Goal: Transaction & Acquisition: Purchase product/service

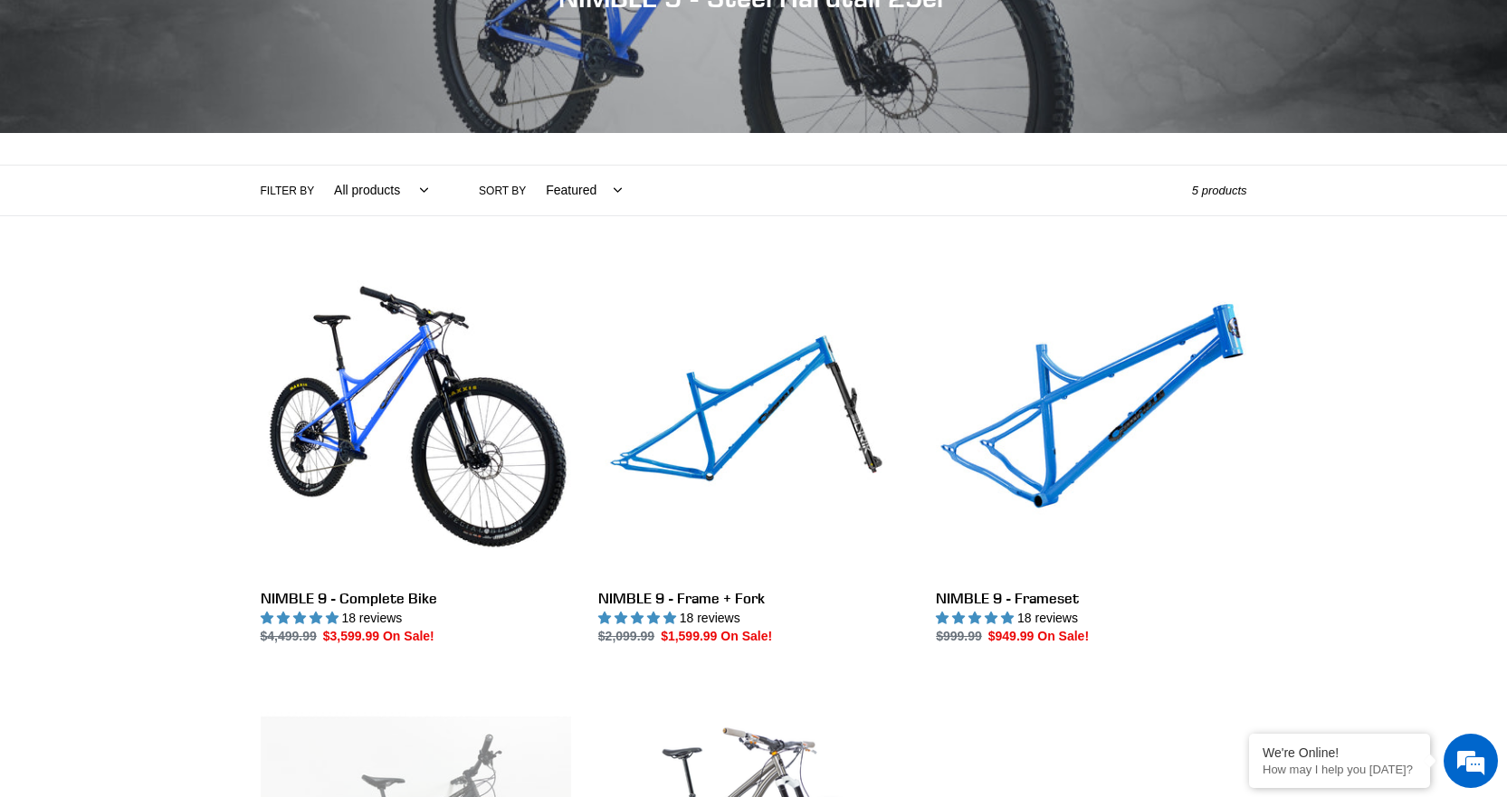
scroll to position [362, 0]
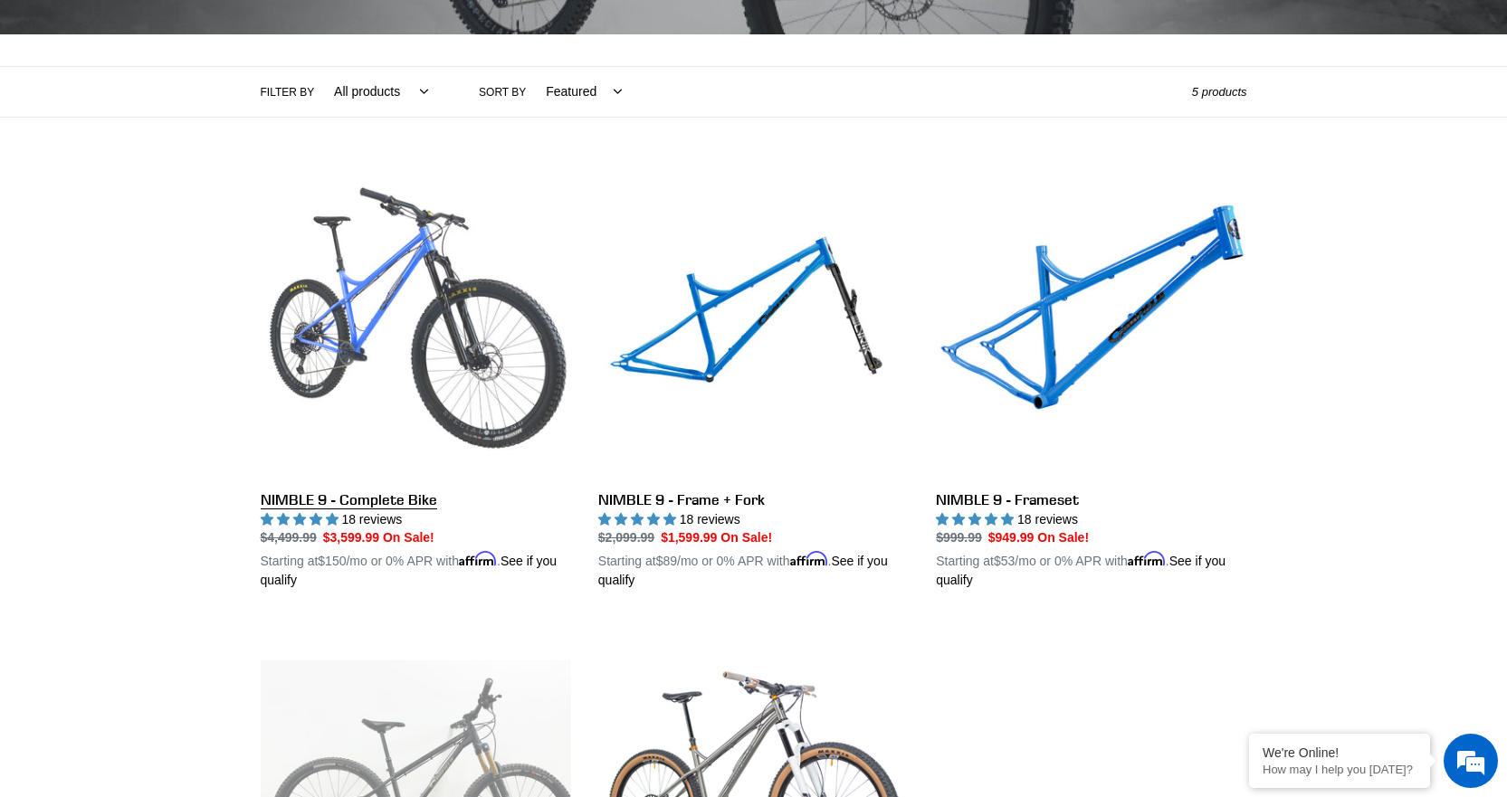
click at [477, 349] on link "NIMBLE 9 - Complete Bike" at bounding box center [416, 378] width 310 height 423
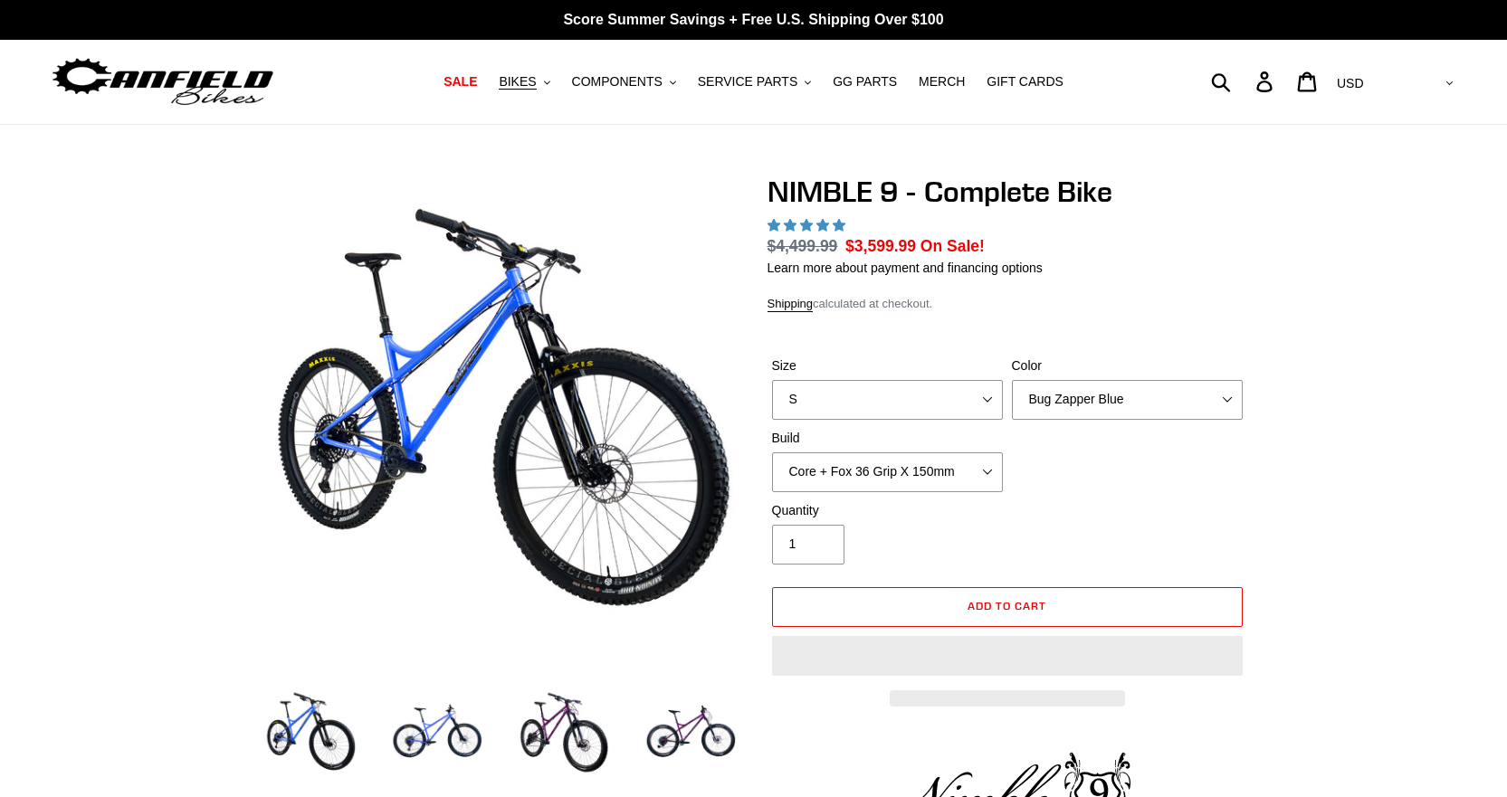
select select "highest-rating"
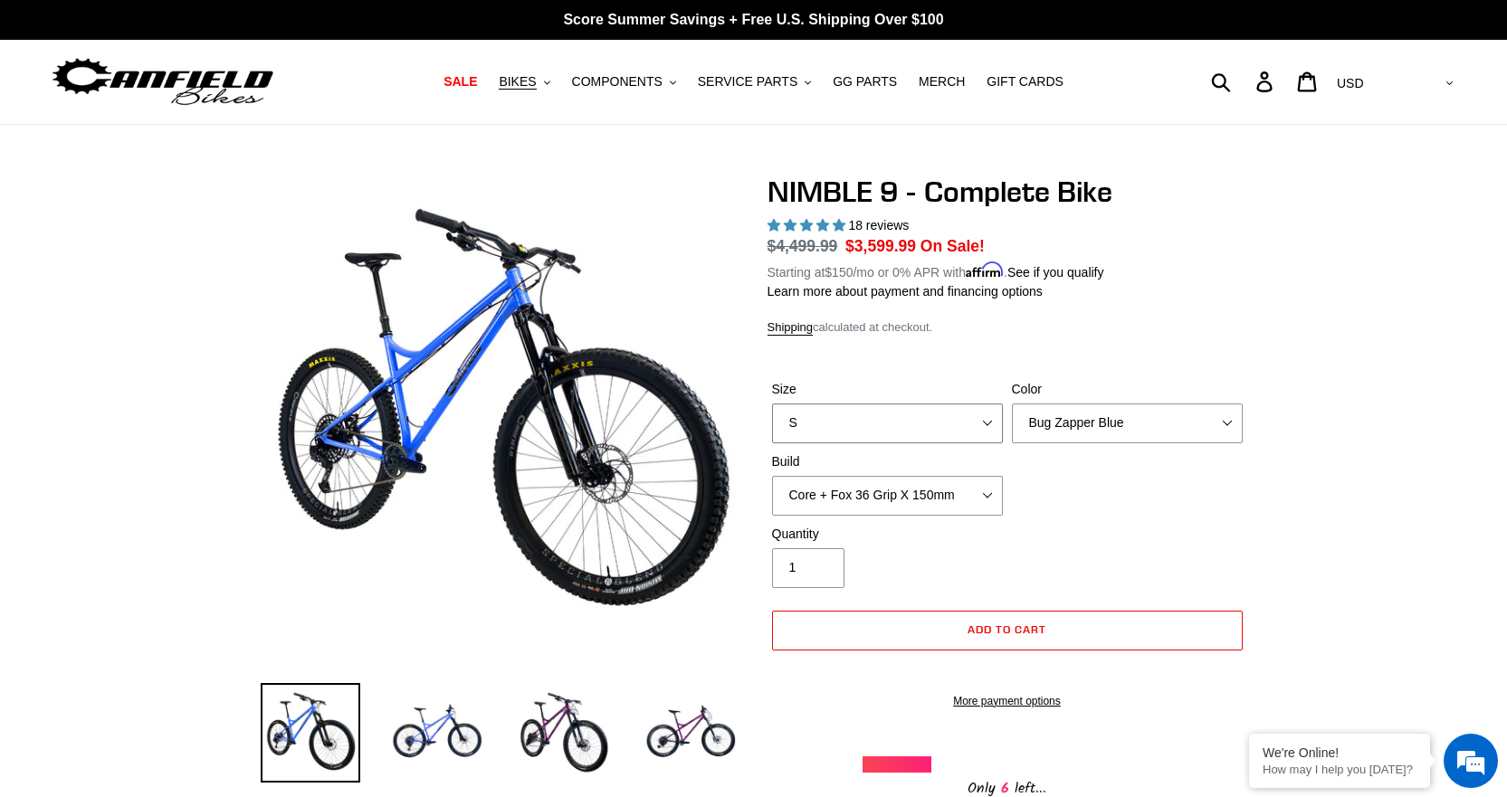
click at [844, 404] on select "S M L XL" at bounding box center [887, 424] width 231 height 40
select select "M"
click at [772, 404] on select "S M L XL" at bounding box center [887, 424] width 231 height 40
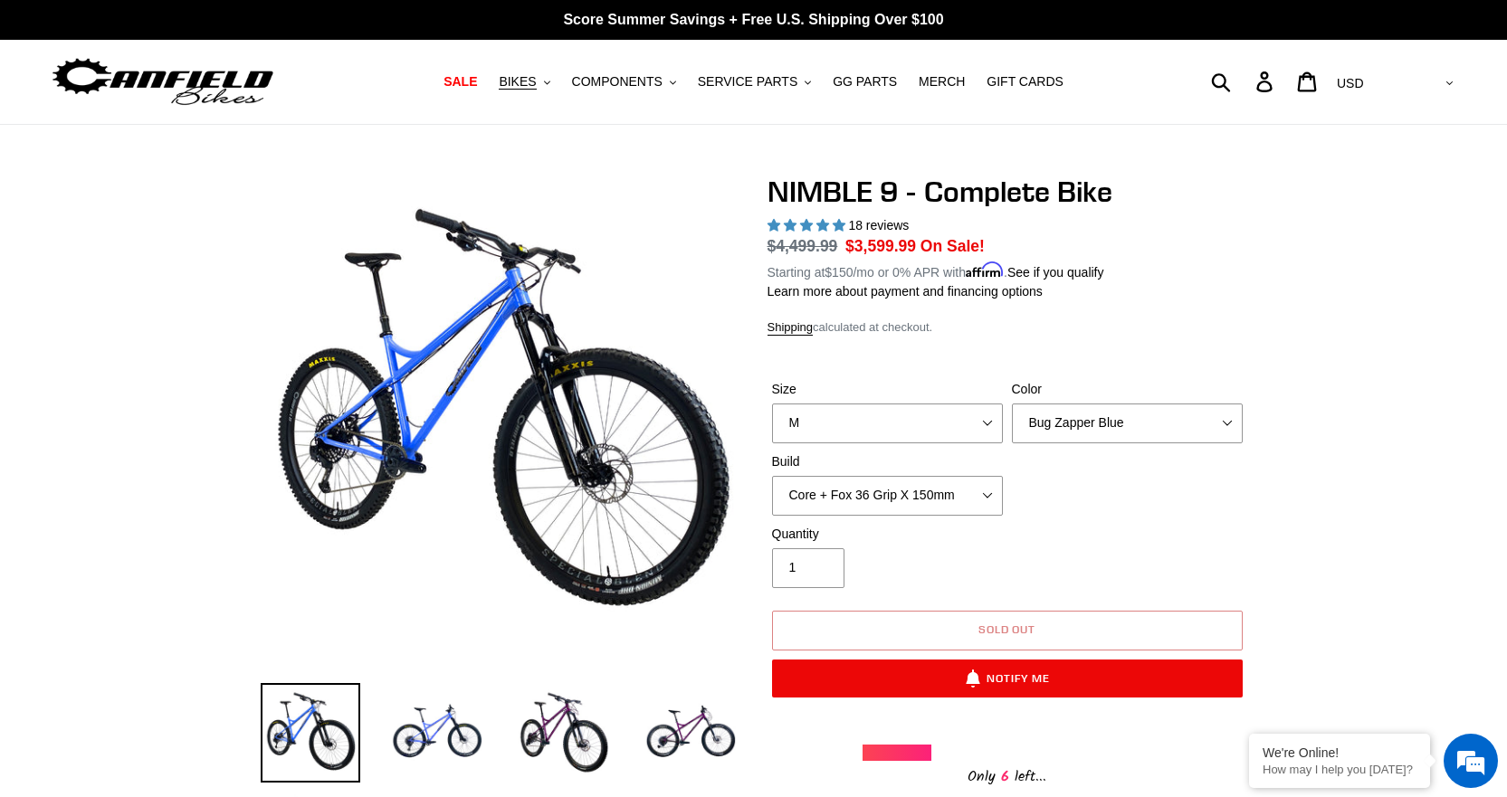
click at [997, 632] on span "Sold out" at bounding box center [1007, 630] width 58 height 14
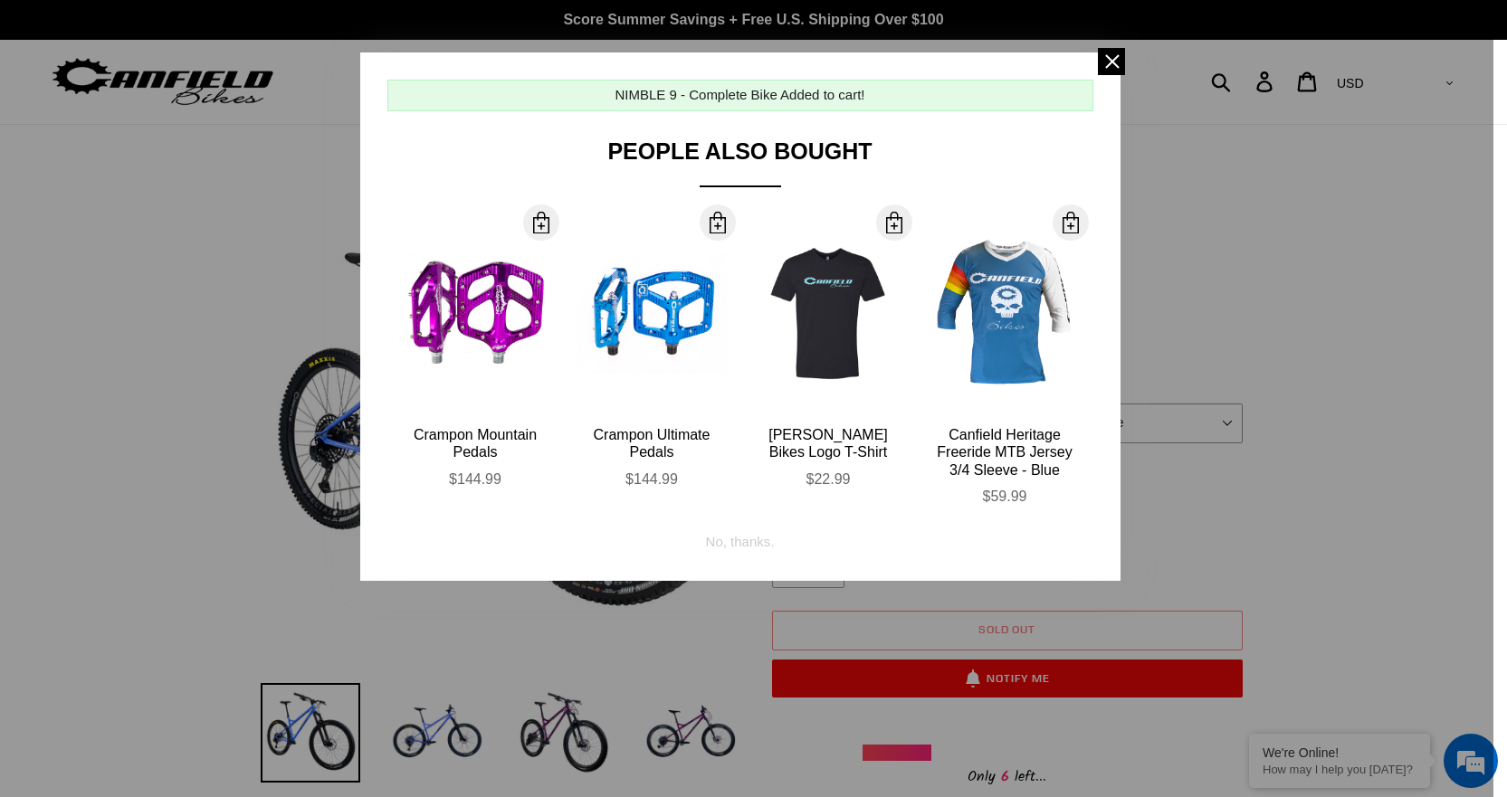
click at [843, 421] on div "More Info [PERSON_NAME] Bikes Logo T-Shirt $22.99" at bounding box center [828, 351] width 149 height 274
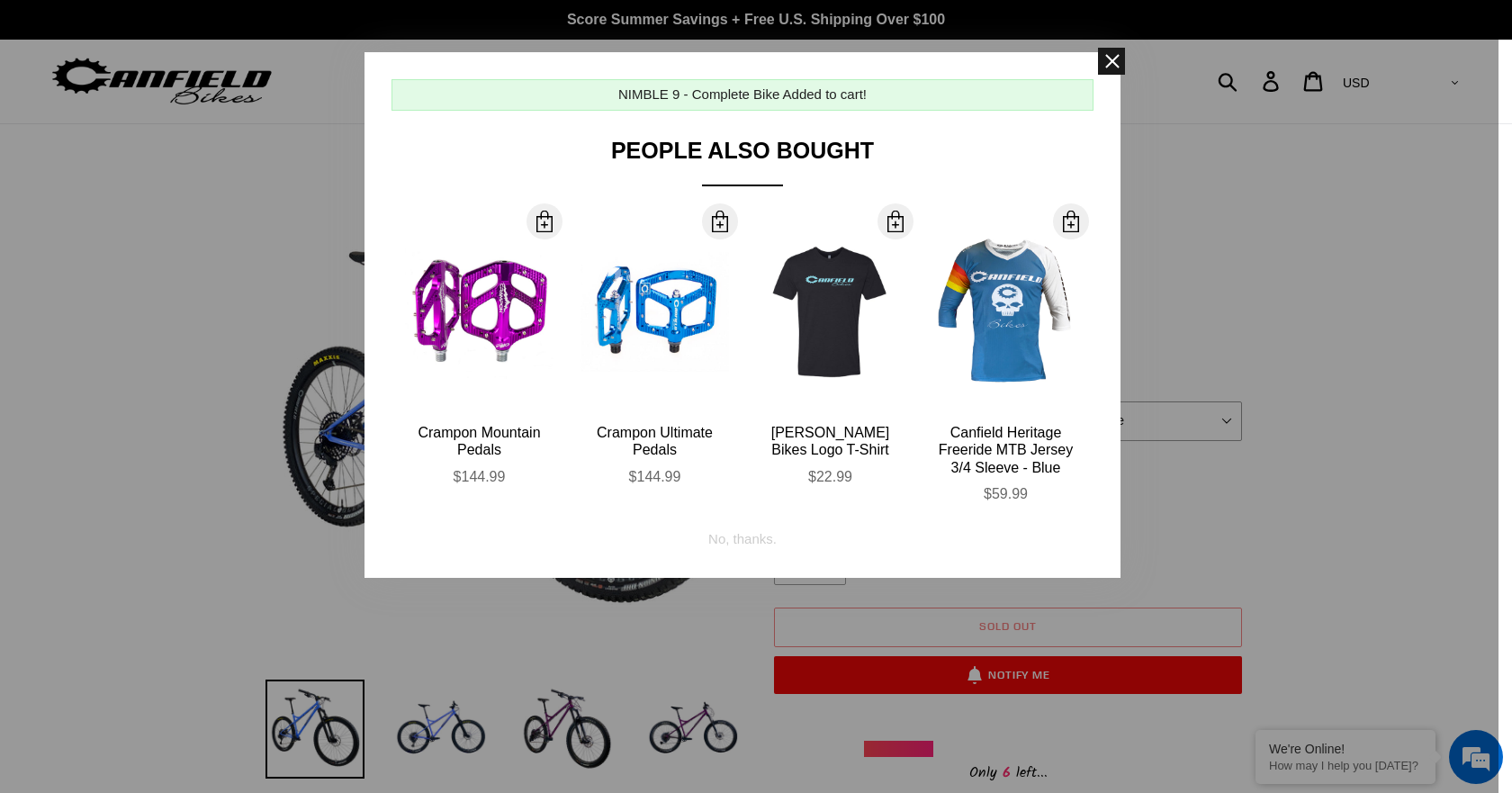
click at [1115, 59] on span at bounding box center [1111, 61] width 27 height 27
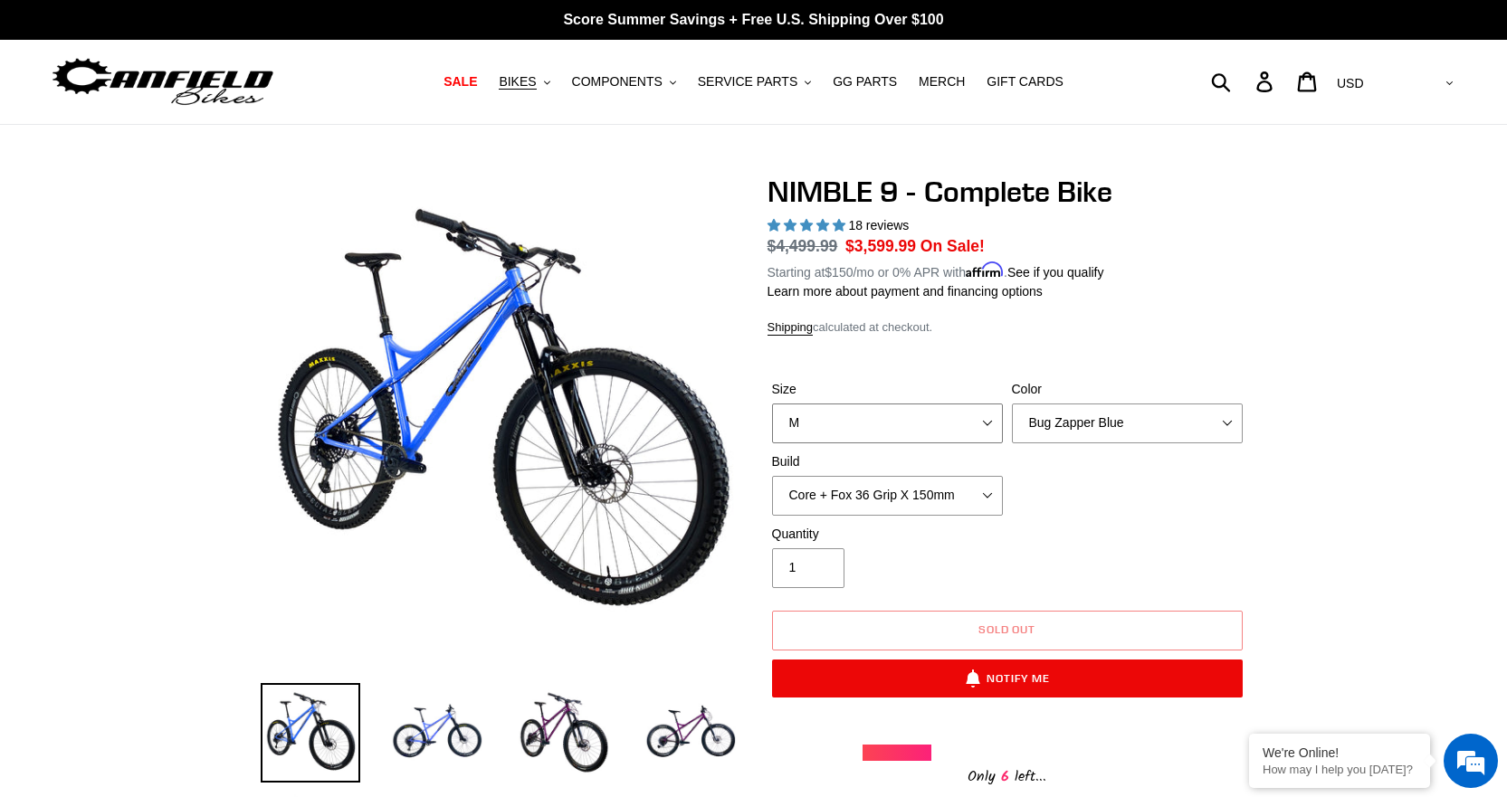
click at [861, 429] on select "S M L XL" at bounding box center [887, 424] width 231 height 40
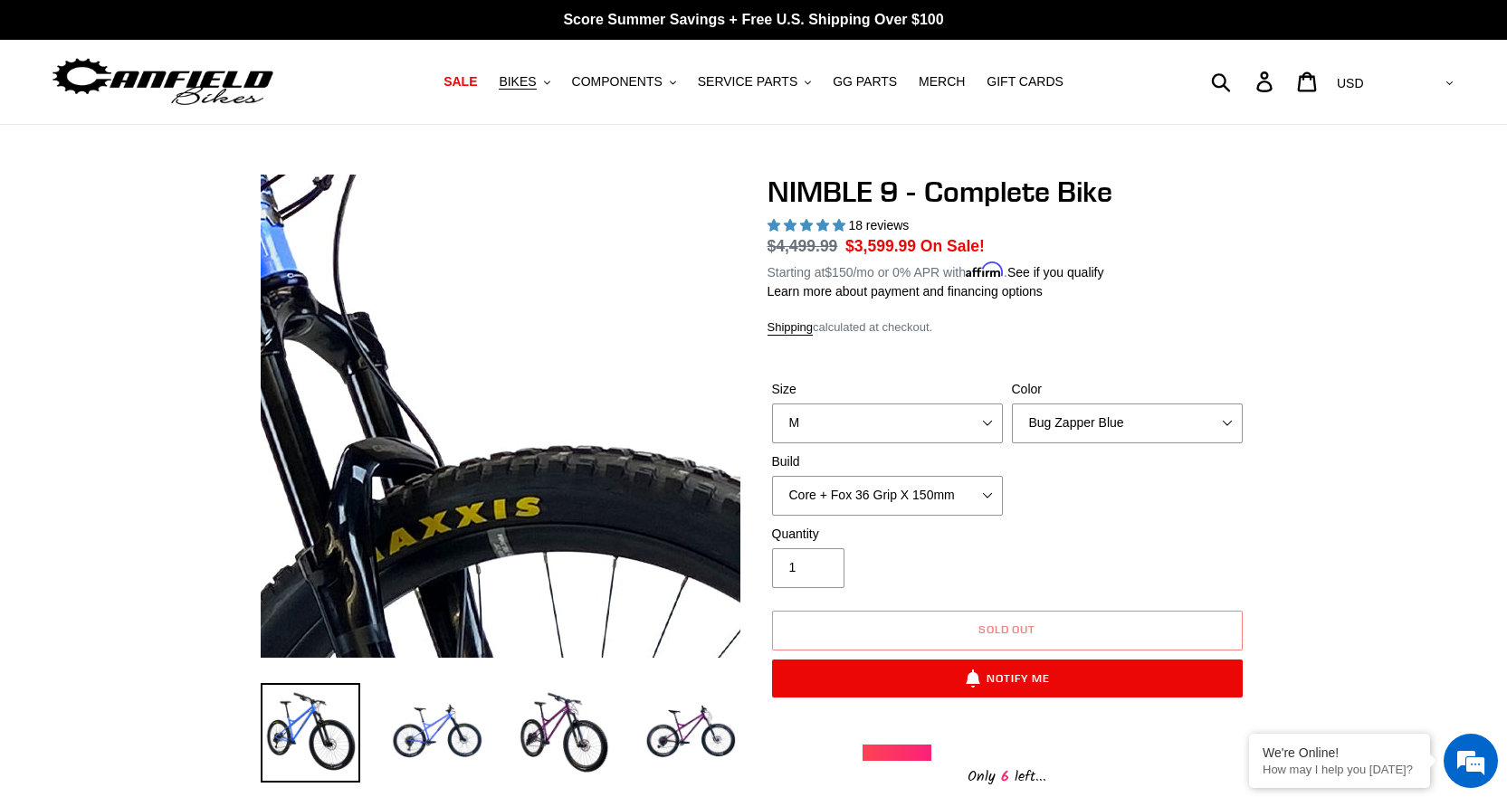
click at [605, 304] on img at bounding box center [177, 706] width 1853 height 1853
